Goal: Unclear

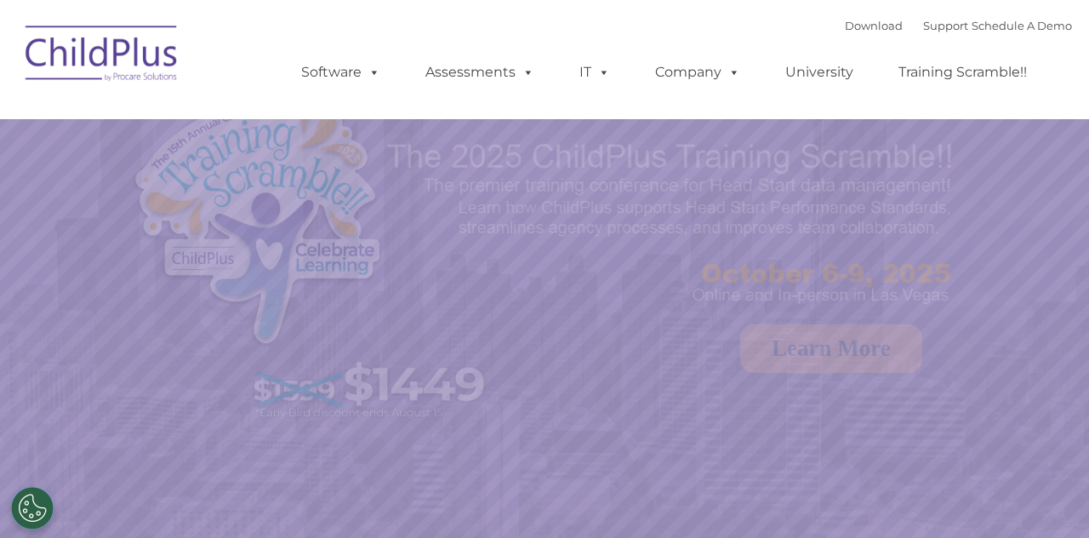
select select "MEDIUM"
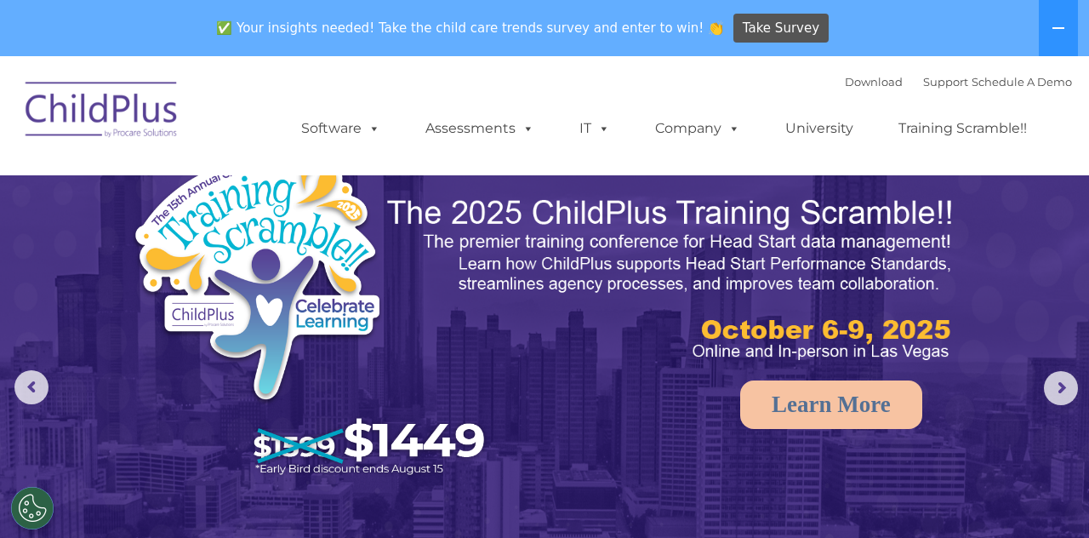
click at [1062, 36] on button at bounding box center [1058, 28] width 39 height 56
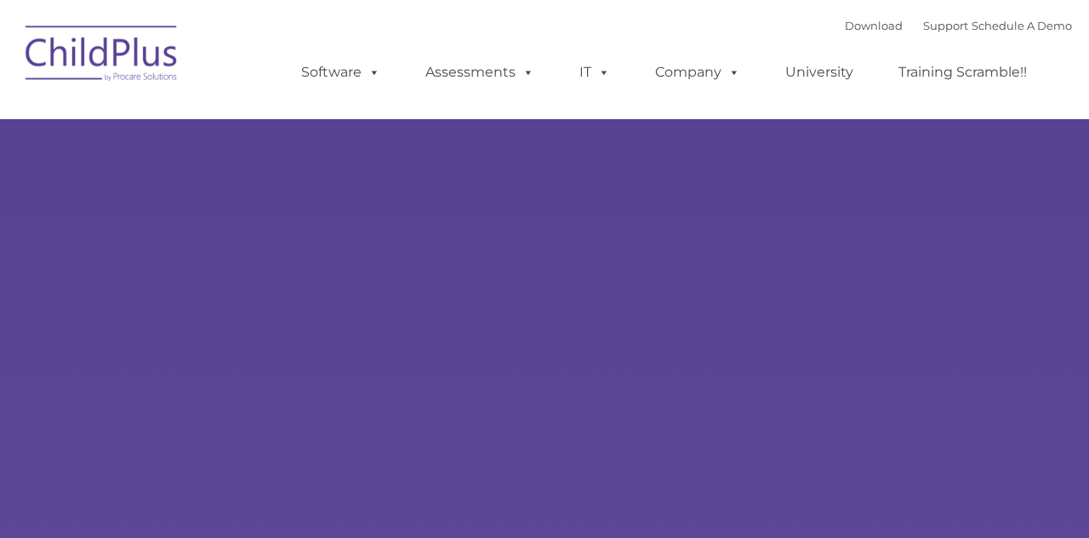
select select "MEDIUM"
type input ""
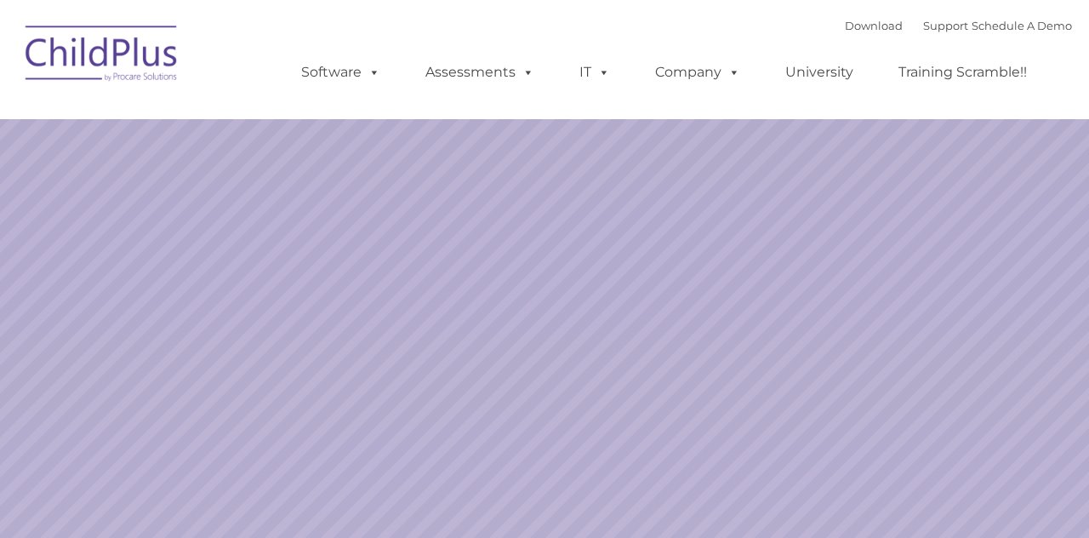
select select "MEDIUM"
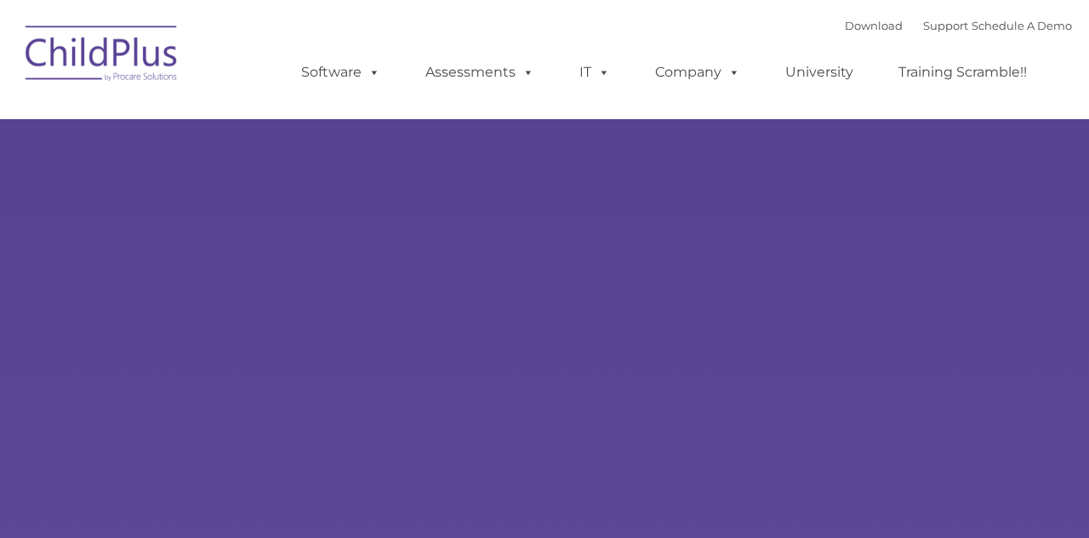
type input ""
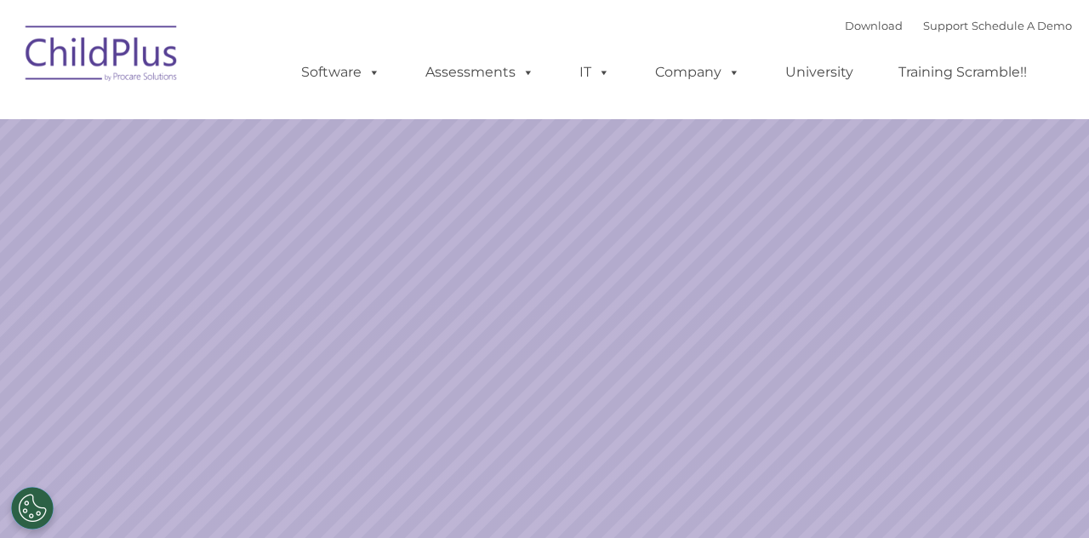
select select "MEDIUM"
